Goal: Transaction & Acquisition: Purchase product/service

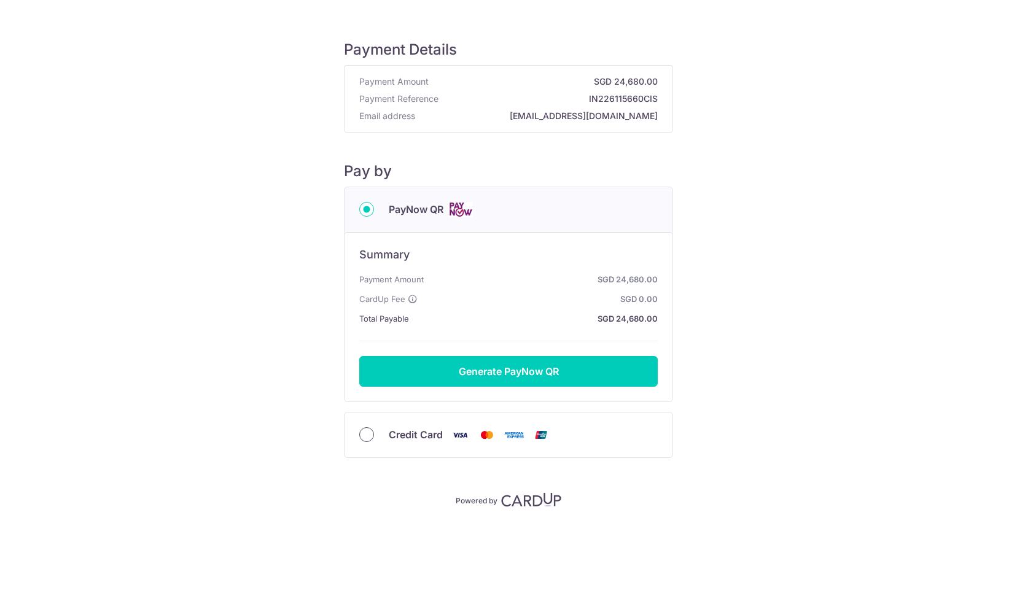
click at [364, 429] on input "Credit Card" at bounding box center [366, 434] width 15 height 15
radio input "true"
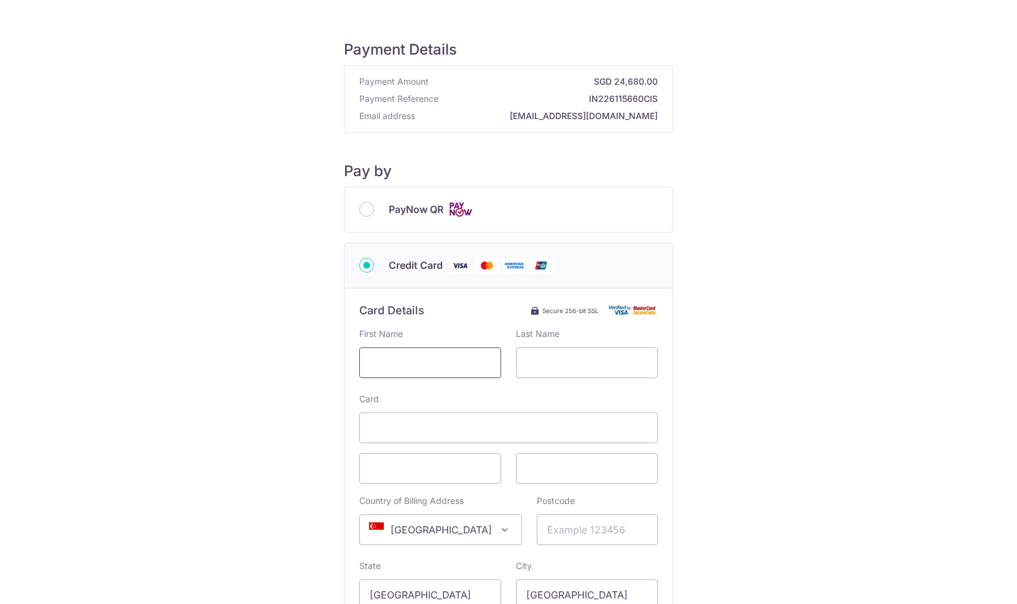
click at [429, 362] on input "text" at bounding box center [430, 363] width 142 height 31
type input "[PERSON_NAME]"
type input "[GEOGRAPHIC_DATA]"
click at [881, 333] on div "Payment Details Payment Amount SGD 24,680.00 Payment Reference IN226115660CIS E…" at bounding box center [508, 403] width 958 height 766
click at [900, 362] on div "Payment Details Payment Amount SGD 24,680.00 Payment Reference IN226115660CIS E…" at bounding box center [508, 403] width 958 height 766
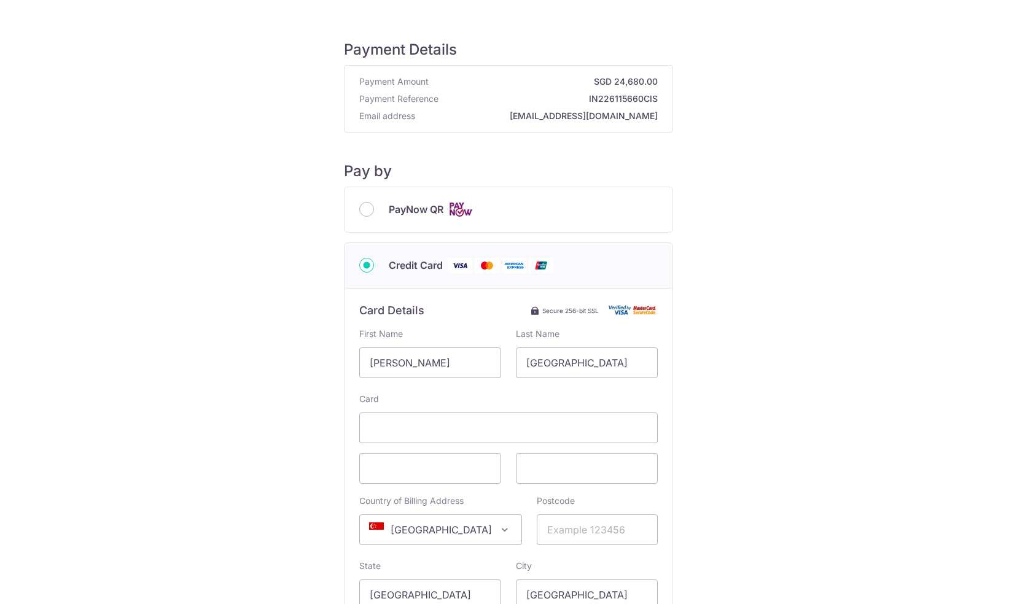
scroll to position [143, 0]
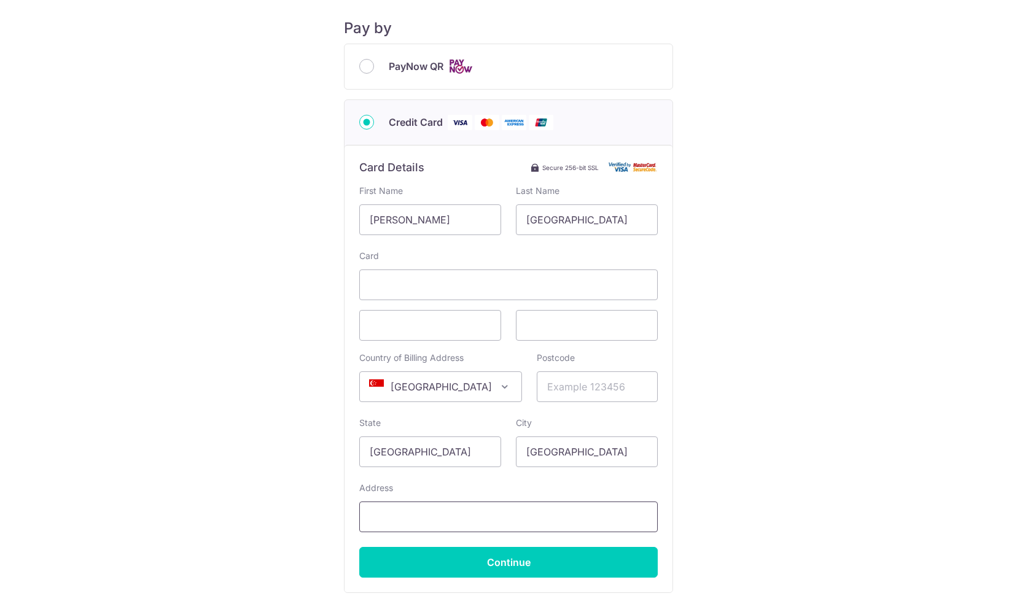
click at [446, 516] on input "Address" at bounding box center [508, 517] width 298 height 31
paste input "[STREET_ADDRESS]"
type input "[STREET_ADDRESS]"
click at [550, 385] on input "Postcode" at bounding box center [597, 387] width 121 height 31
paste input "649414"
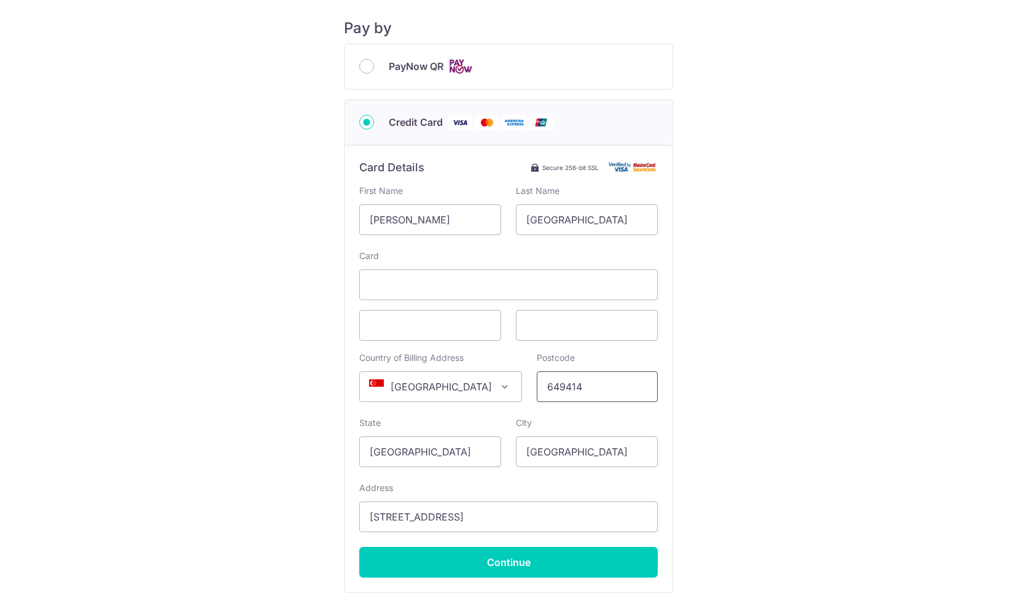
type input "649414"
click at [815, 386] on div "Payment Details Payment Amount SGD 24,680.00 Payment Reference IN226115660CIS E…" at bounding box center [508, 260] width 958 height 766
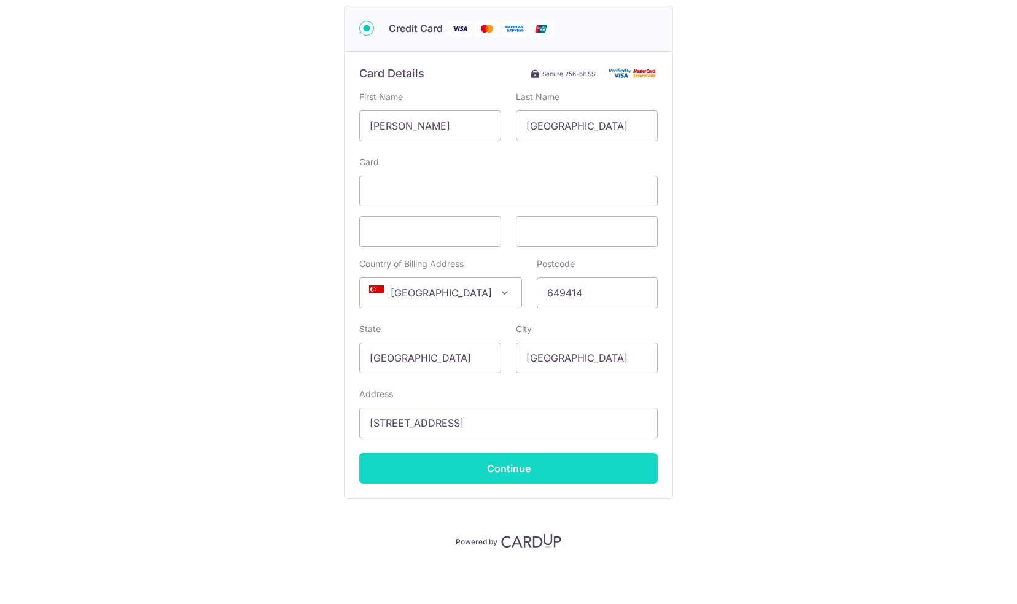
click at [522, 463] on input "Continue" at bounding box center [508, 468] width 298 height 31
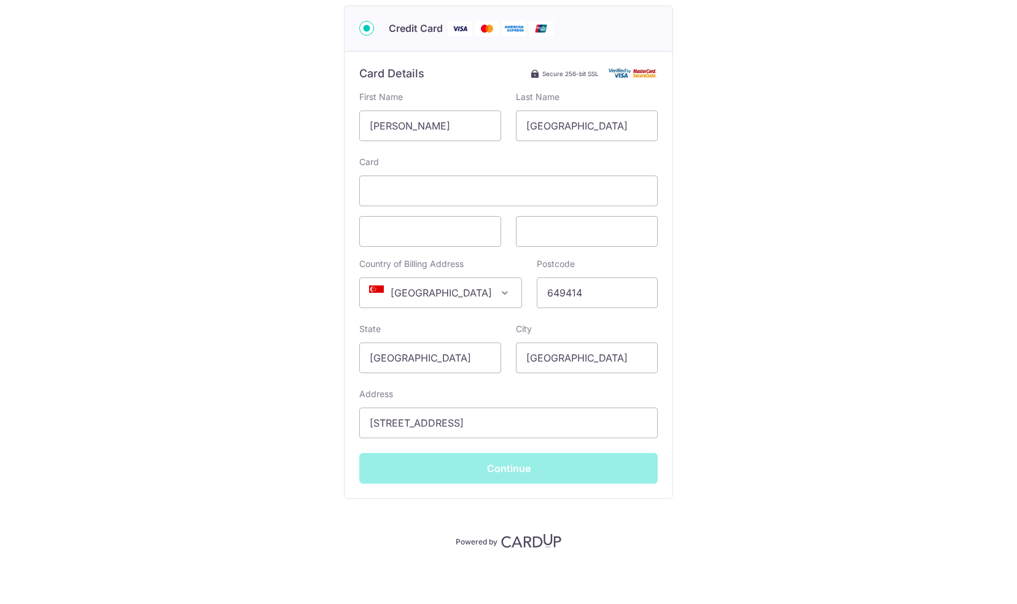
type input "**** 1075"
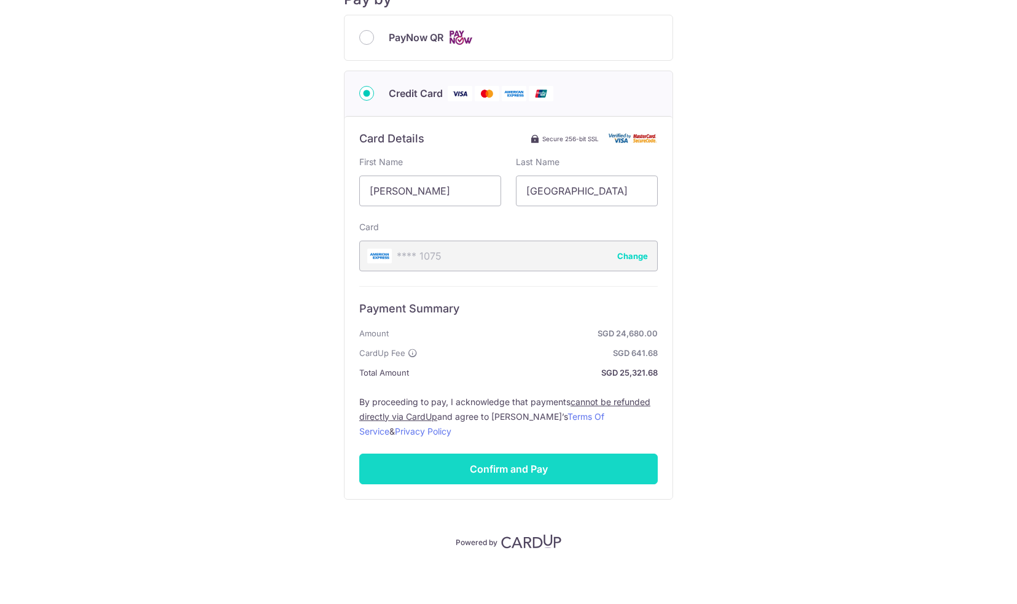
click at [532, 461] on input "Confirm and Pay" at bounding box center [508, 469] width 298 height 31
